Goal: Information Seeking & Learning: Learn about a topic

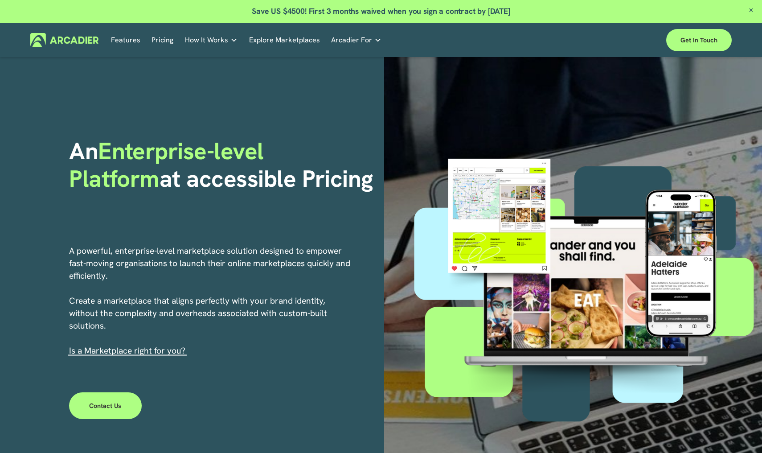
scroll to position [378, 0]
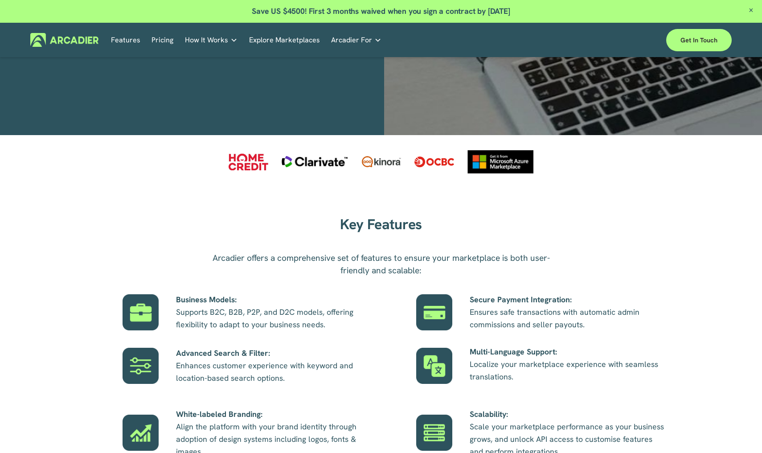
click at [128, 38] on link "Features" at bounding box center [125, 40] width 29 height 14
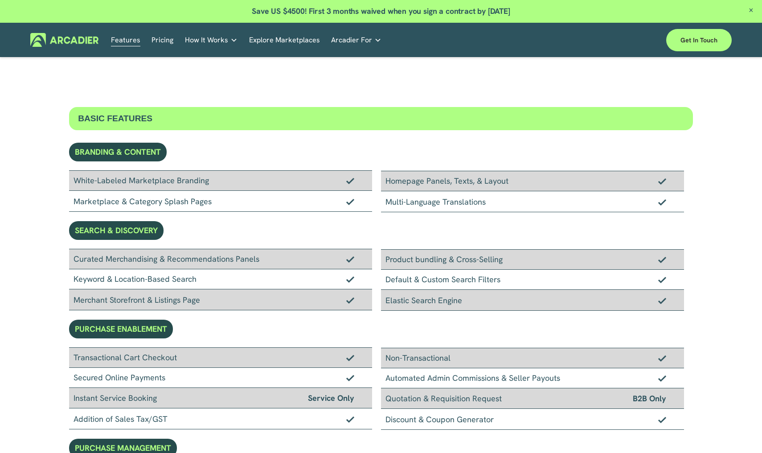
click at [161, 38] on link "Pricing" at bounding box center [163, 40] width 22 height 14
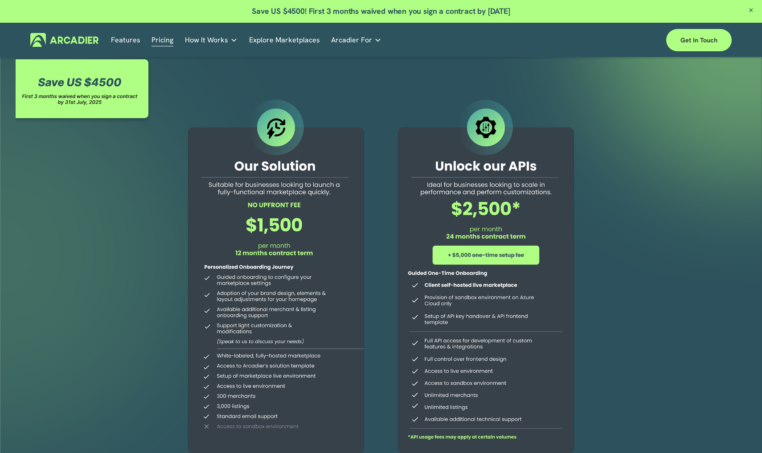
click at [197, 43] on span "How It Works" at bounding box center [206, 40] width 43 height 12
click at [198, 37] on span "How It Works" at bounding box center [206, 40] width 43 height 12
click at [0, 0] on h5 "Contact Us" at bounding box center [0, 0] width 0 height 0
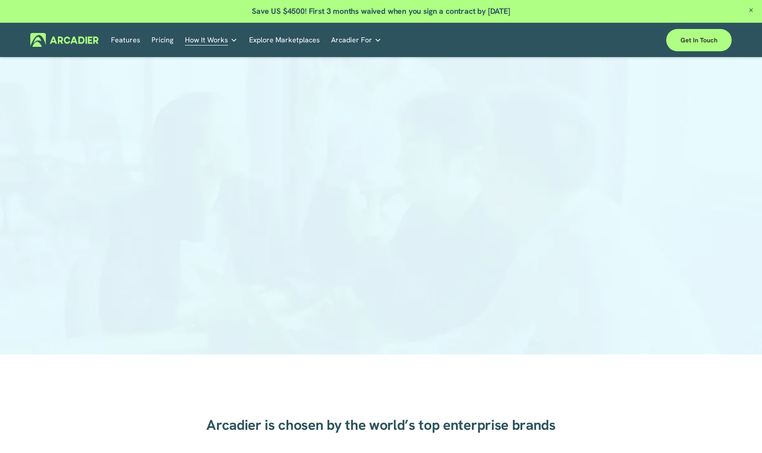
scroll to position [76, 0]
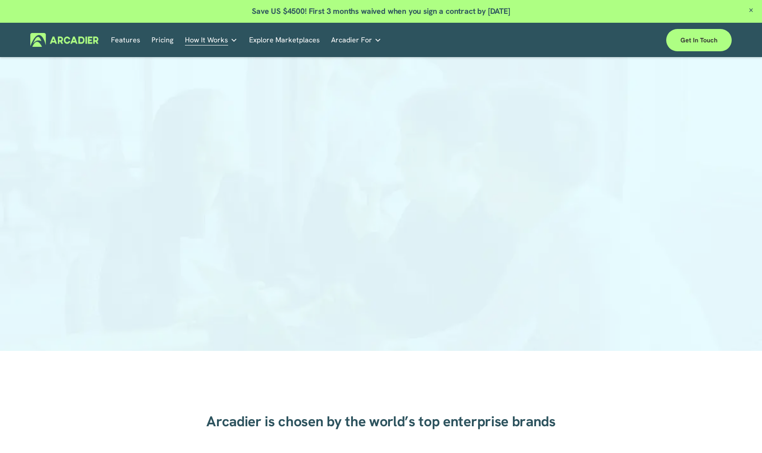
click at [274, 39] on link "Explore Marketplaces" at bounding box center [284, 40] width 71 height 14
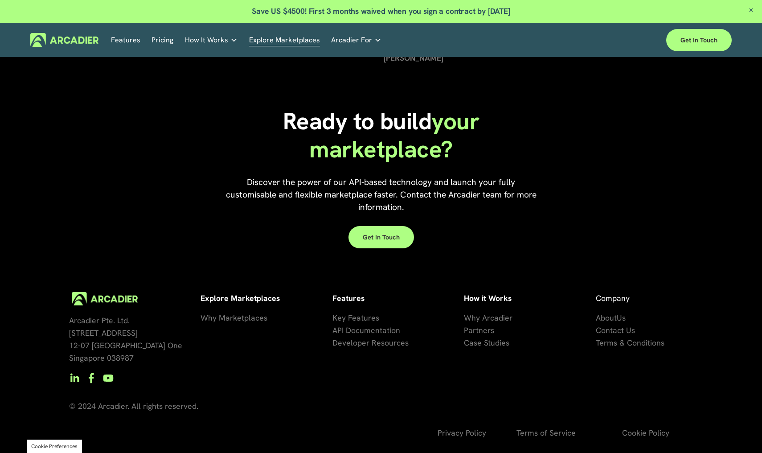
scroll to position [1968, 0]
click at [605, 319] on span "About" at bounding box center [606, 318] width 21 height 10
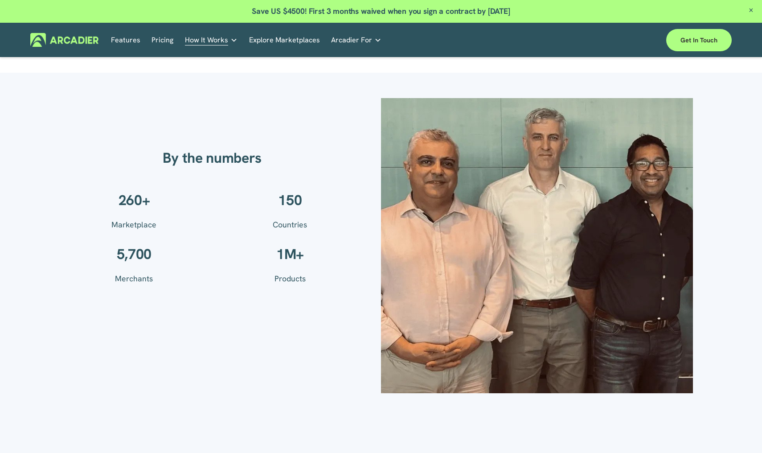
scroll to position [621, 0]
click at [604, 334] on div at bounding box center [537, 246] width 312 height 295
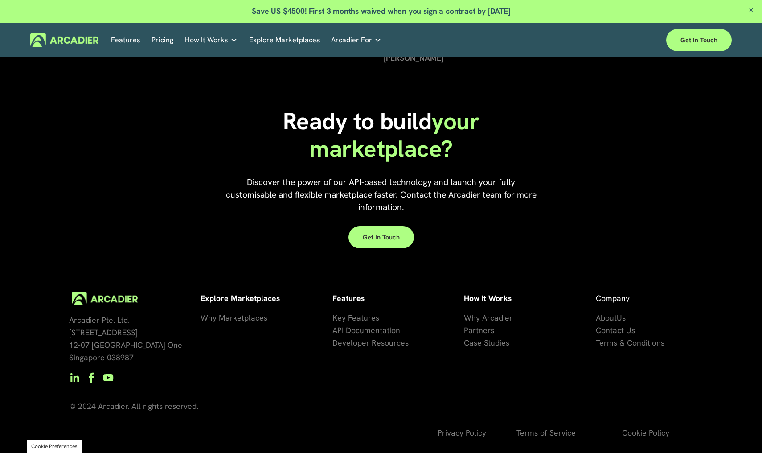
scroll to position [1993, 0]
drag, startPoint x: 567, startPoint y: 320, endPoint x: 572, endPoint y: 320, distance: 5.4
click at [572, 320] on p "Why Arcadier P artners Ca se Studies" at bounding box center [525, 330] width 123 height 37
click at [604, 321] on span "About" at bounding box center [606, 318] width 21 height 10
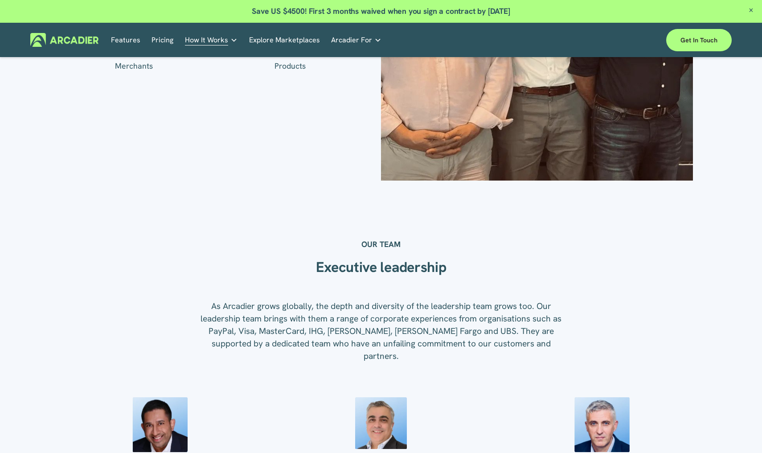
scroll to position [834, 0]
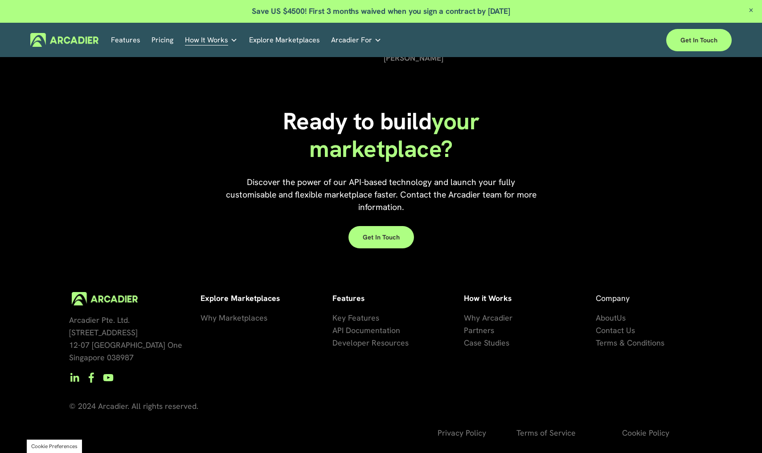
scroll to position [1993, 0]
click at [505, 314] on span "Why Arcadier" at bounding box center [488, 318] width 49 height 10
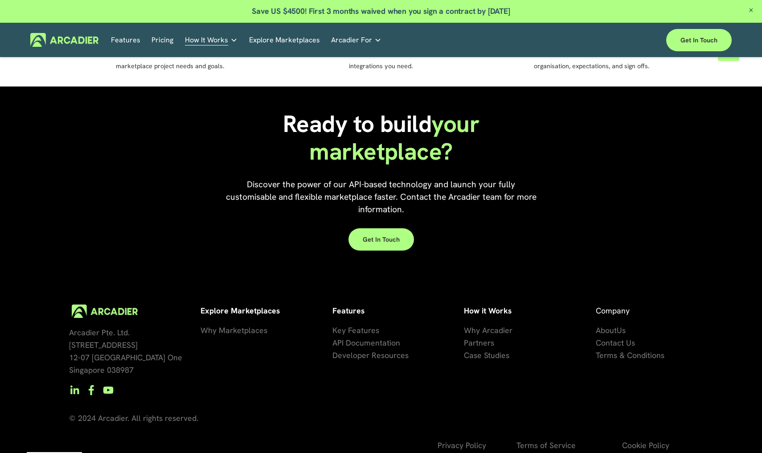
scroll to position [764, 0]
click at [487, 338] on span "artners" at bounding box center [482, 343] width 26 height 10
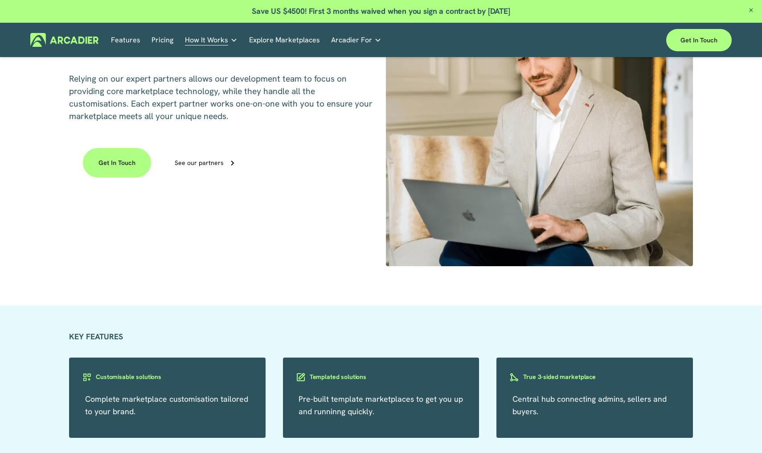
scroll to position [650, 0]
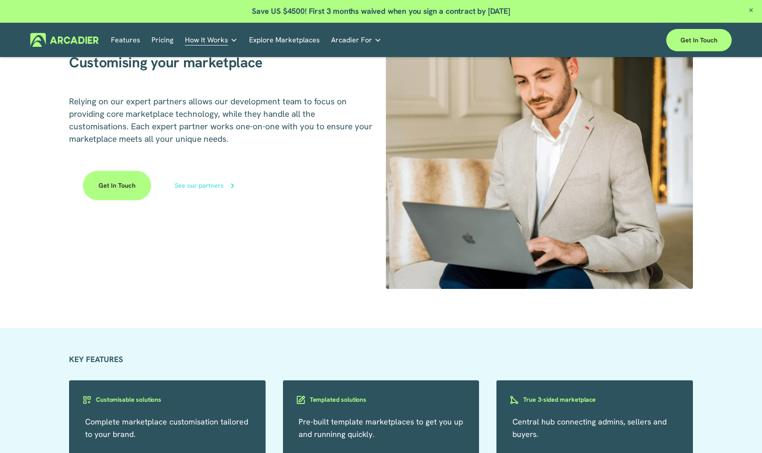
click at [209, 184] on div "See our partners" at bounding box center [199, 185] width 49 height 6
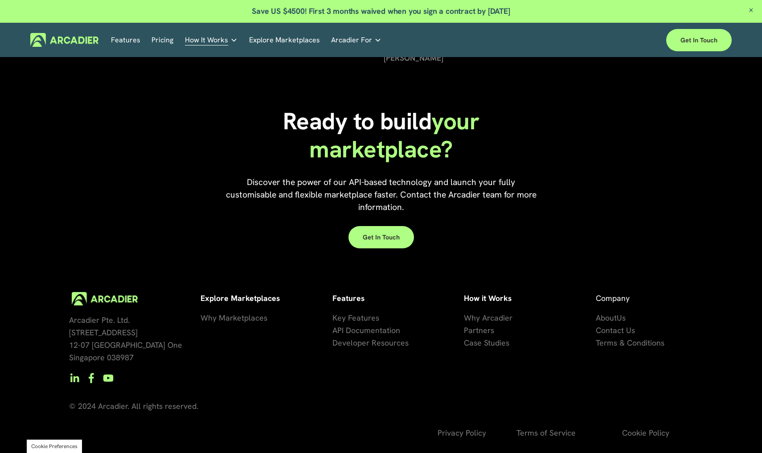
scroll to position [1341, 0]
click at [487, 342] on span "se Studies" at bounding box center [492, 342] width 36 height 10
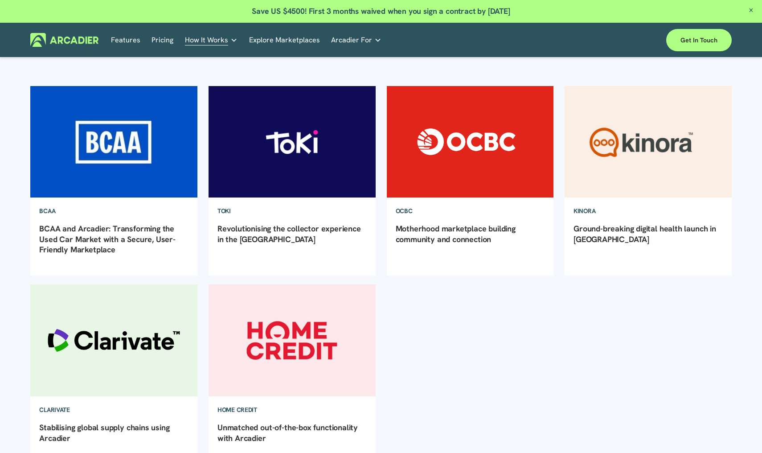
scroll to position [91, 0]
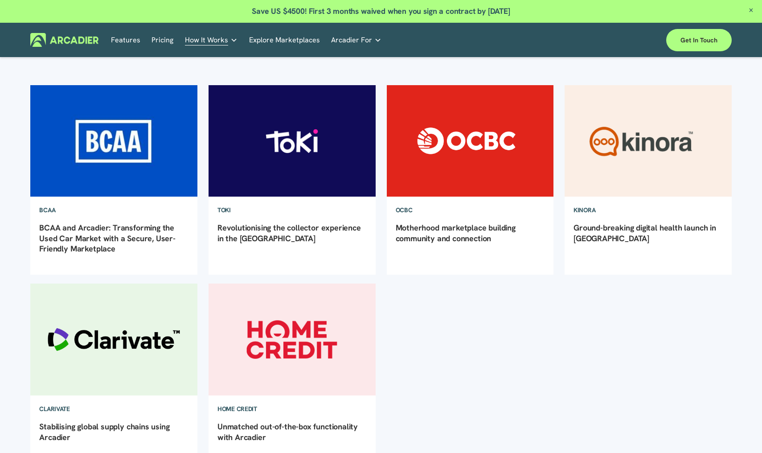
click at [481, 160] on img at bounding box center [470, 141] width 169 height 113
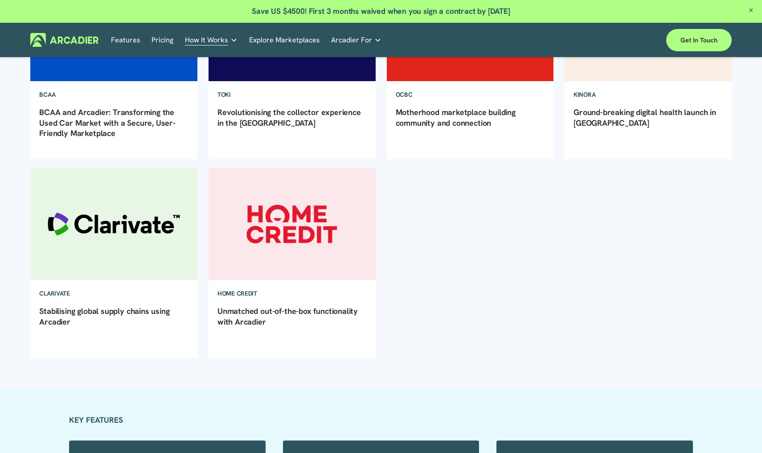
scroll to position [213, 0]
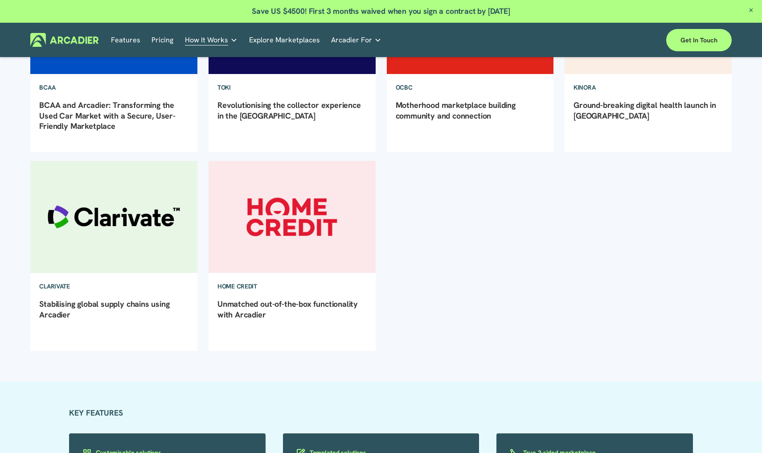
click at [40, 248] on img at bounding box center [114, 216] width 169 height 113
click at [288, 203] on img at bounding box center [292, 216] width 169 height 113
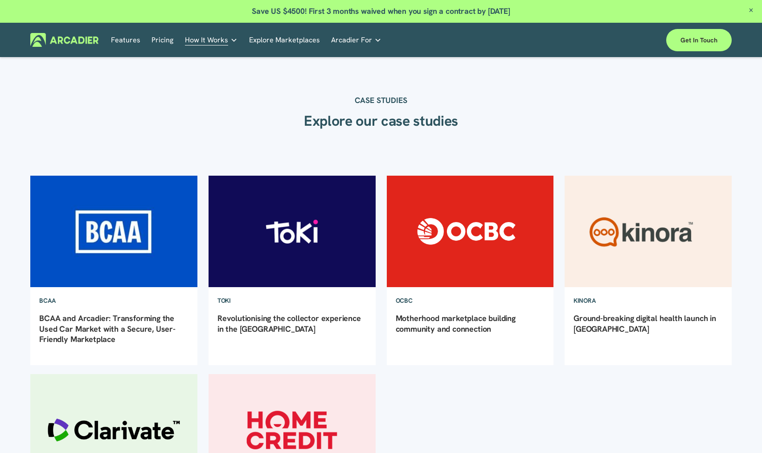
scroll to position [0, 0]
click at [613, 230] on img at bounding box center [648, 231] width 169 height 113
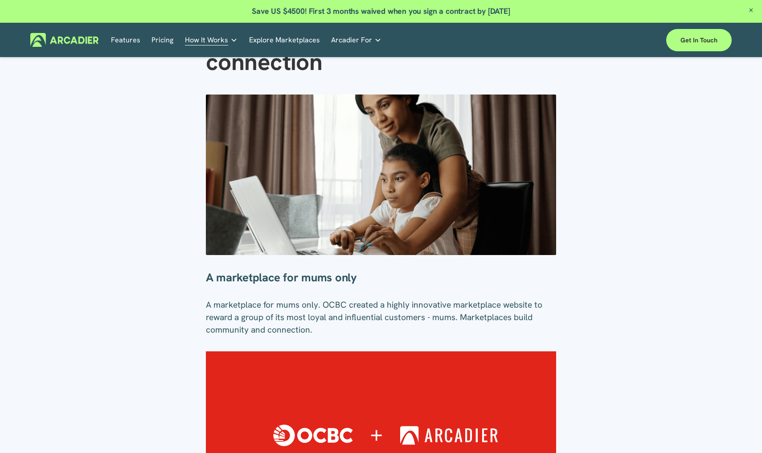
scroll to position [103, 0]
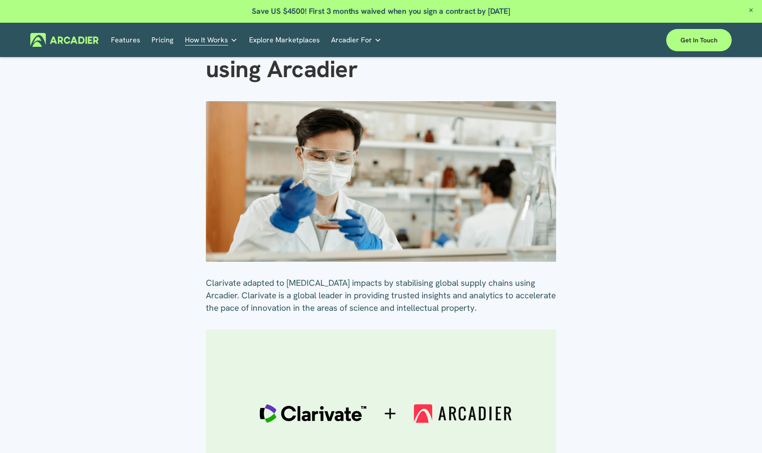
scroll to position [65, 0]
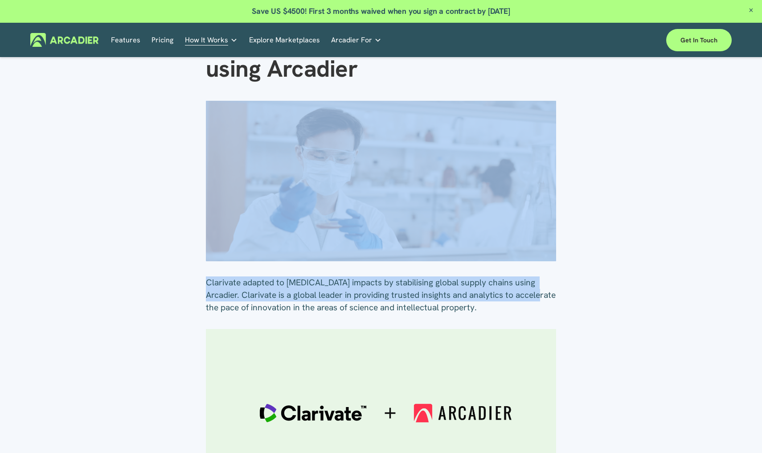
drag, startPoint x: 62, startPoint y: 310, endPoint x: 168, endPoint y: 227, distance: 135.3
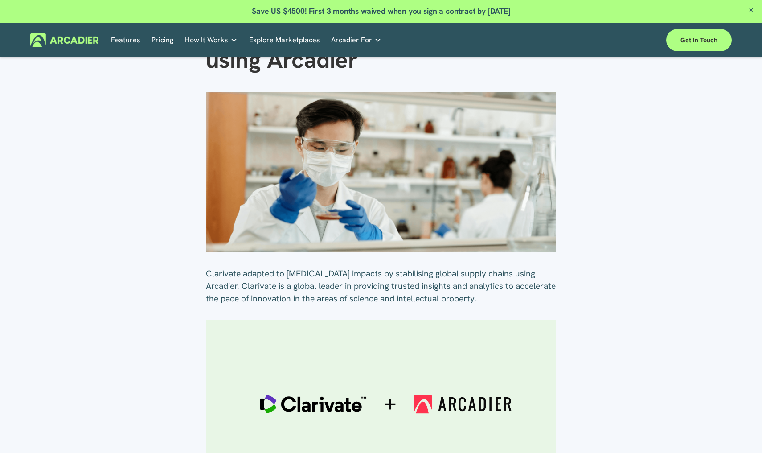
scroll to position [74, 0]
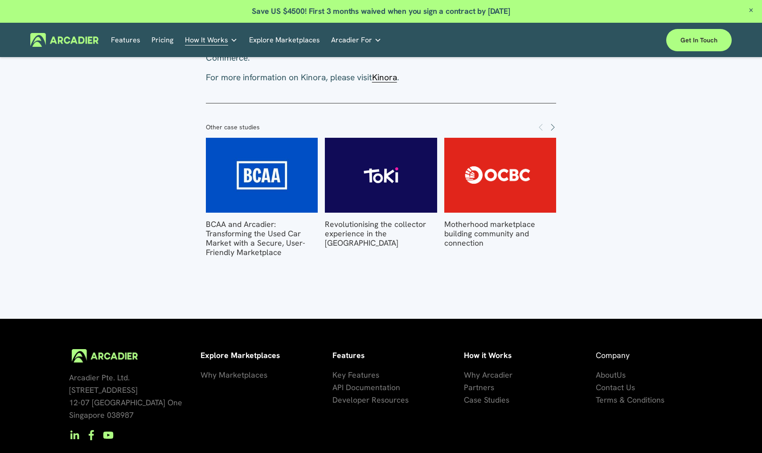
scroll to position [1000, 0]
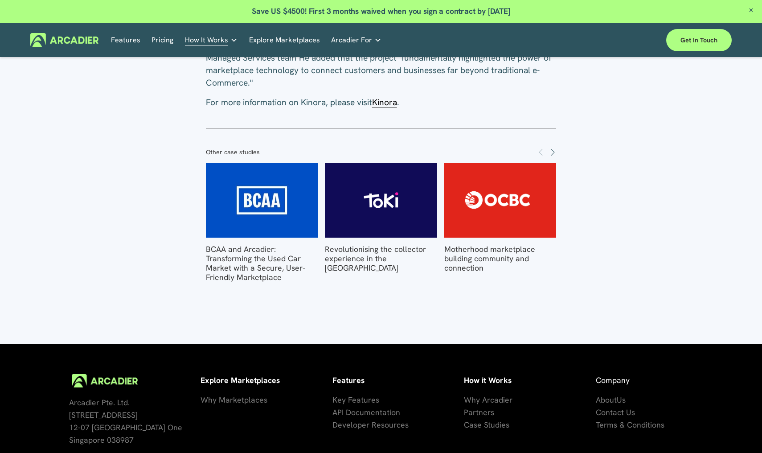
click at [281, 38] on link "Explore Marketplaces" at bounding box center [284, 40] width 71 height 14
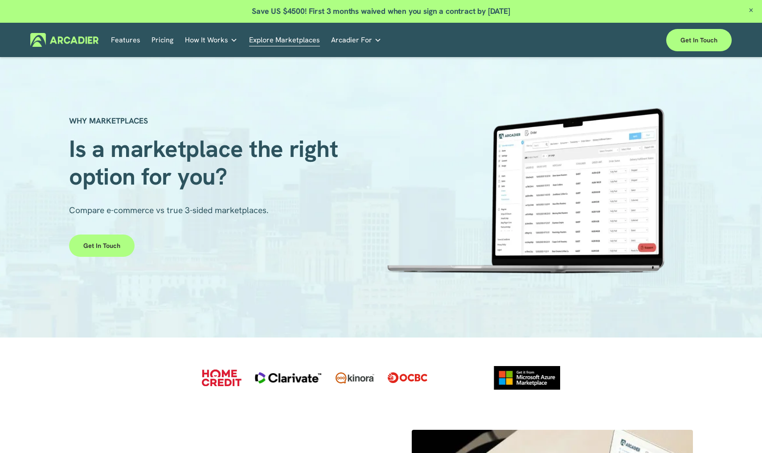
click at [346, 35] on span "Arcadier For" at bounding box center [351, 40] width 41 height 12
click at [347, 42] on span "Arcadier For" at bounding box center [351, 40] width 41 height 12
click at [346, 40] on span "Arcadier For" at bounding box center [351, 40] width 41 height 12
click at [369, 41] on link "Arcadier For" at bounding box center [356, 40] width 50 height 14
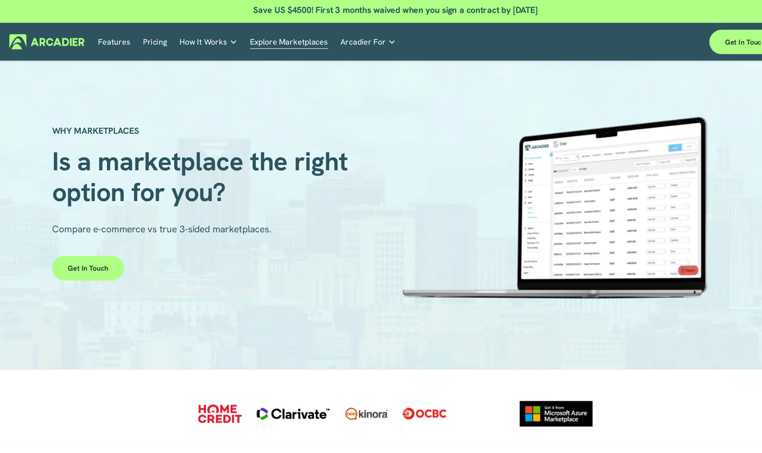
click at [152, 37] on link "Pricing" at bounding box center [163, 40] width 22 height 14
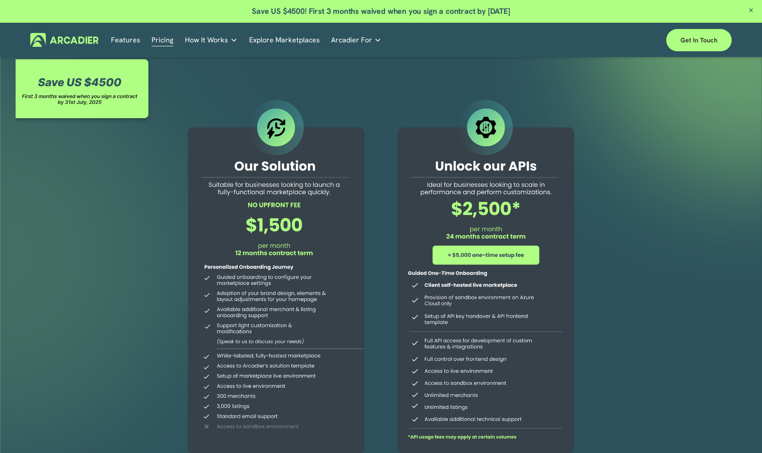
click at [0, 0] on p "Building the world’s most powerful enterprise digital marketplace." at bounding box center [0, 0] width 0 height 0
click at [273, 40] on link "Explore Marketplaces" at bounding box center [284, 40] width 71 height 14
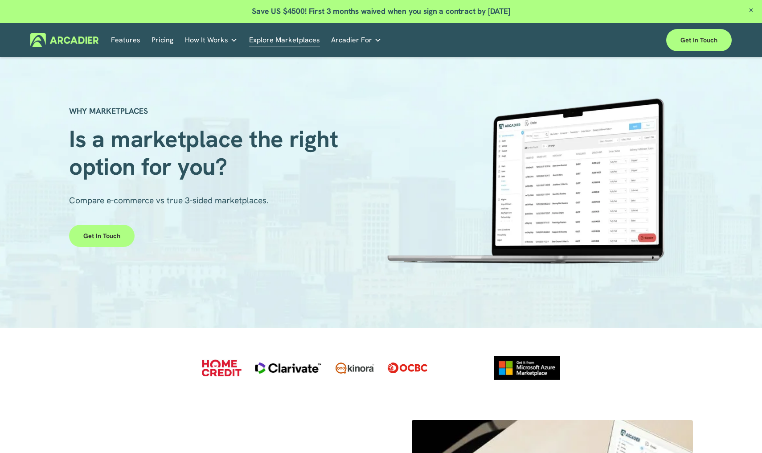
scroll to position [12, 0]
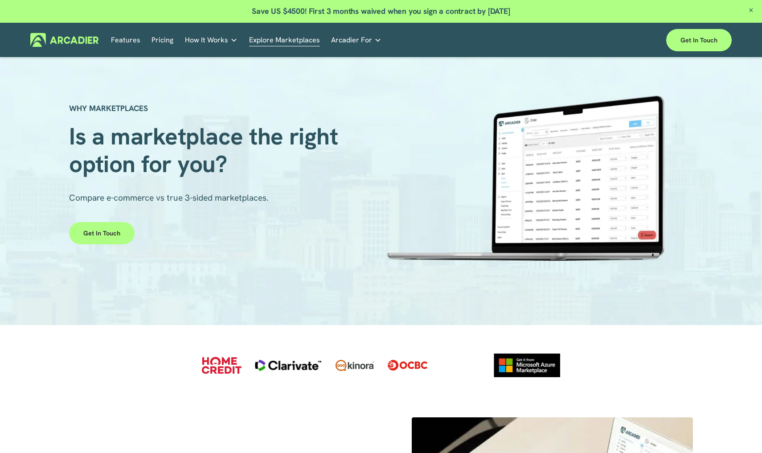
click at [353, 40] on span "Arcadier For" at bounding box center [351, 40] width 41 height 12
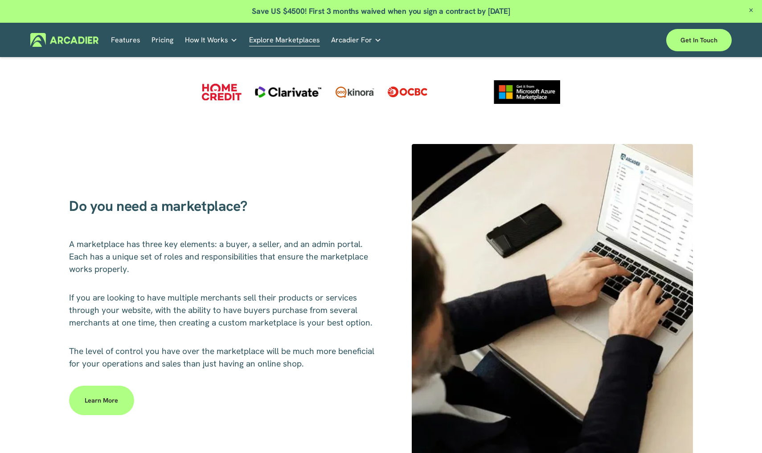
scroll to position [264, 0]
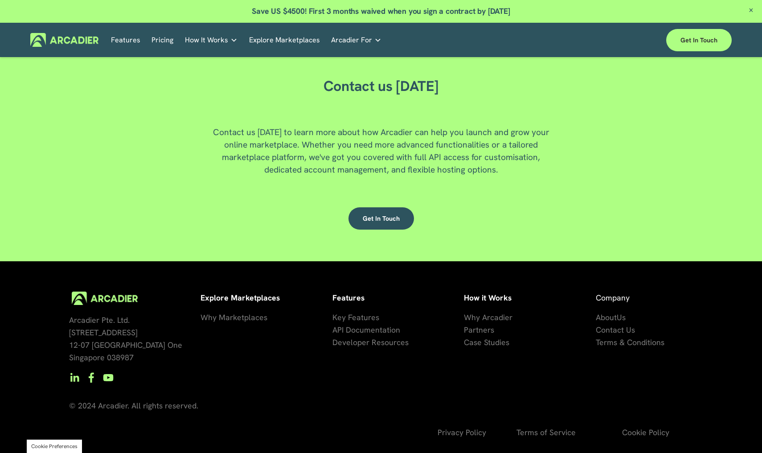
scroll to position [2343, 0]
click at [245, 319] on span "Why Marketplaces" at bounding box center [234, 318] width 67 height 10
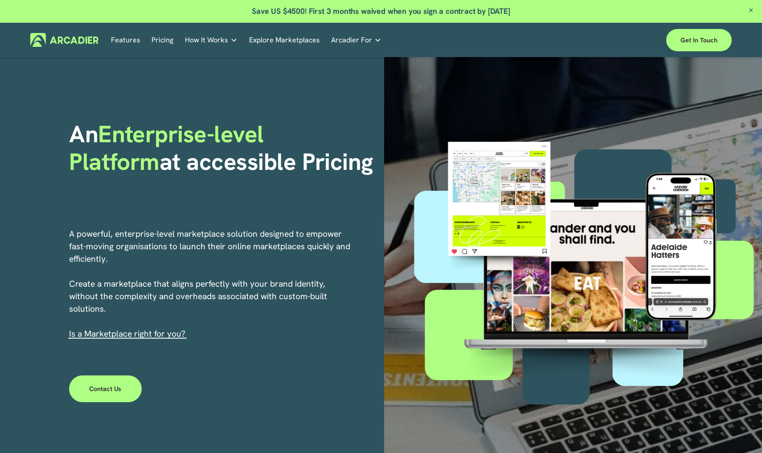
scroll to position [16, 0]
click at [113, 385] on link "Contact Us" at bounding box center [105, 389] width 73 height 27
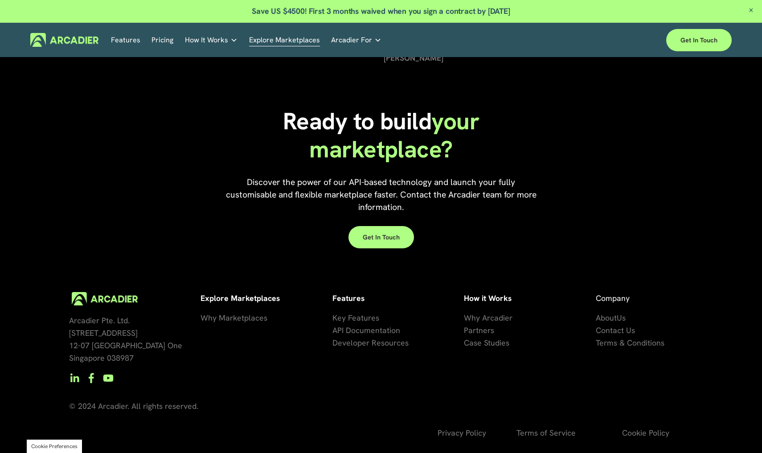
scroll to position [1968, 0]
